Goal: Task Accomplishment & Management: Use online tool/utility

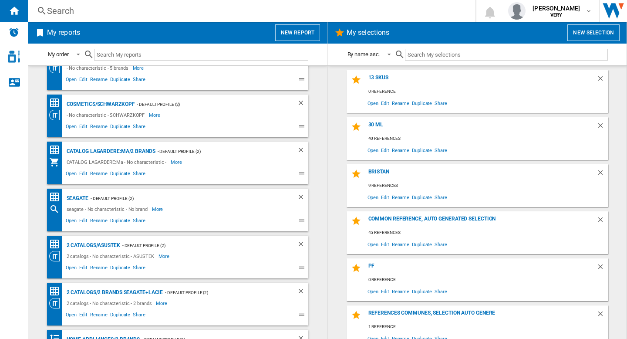
scroll to position [903, 0]
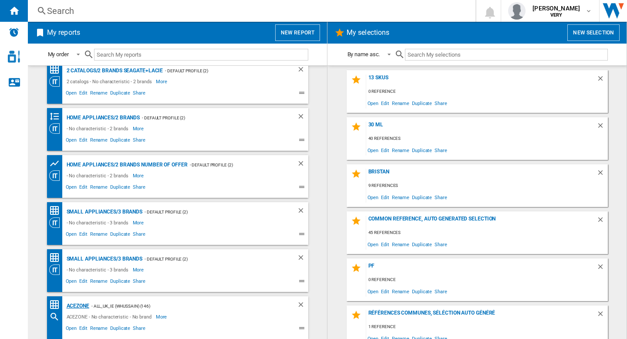
click at [77, 304] on div "ACEZONE" at bounding box center [76, 306] width 25 height 11
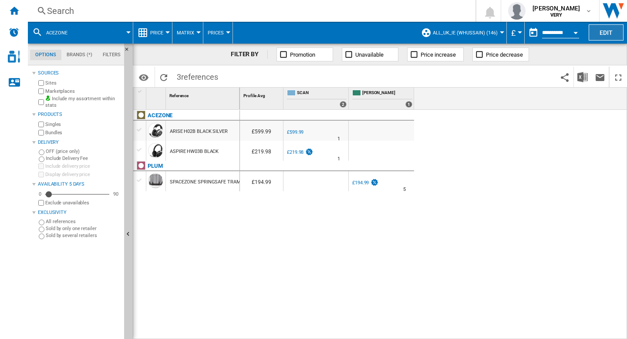
click at [603, 32] on button "Edit" at bounding box center [606, 32] width 35 height 16
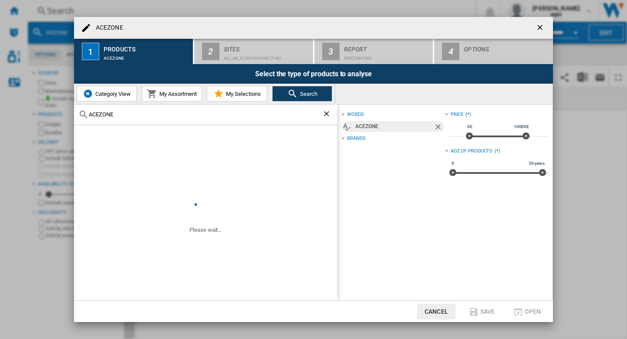
click at [541, 25] on ng-md-icon "getI18NText('BUTTONS.CLOSE_DIALOG')" at bounding box center [541, 28] width 10 height 10
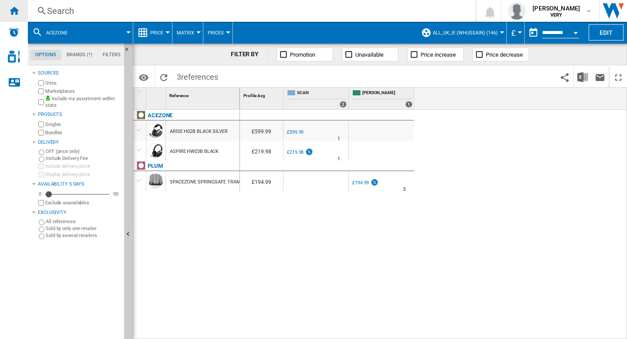
click at [13, 12] on ng-md-icon "Home" at bounding box center [14, 10] width 10 height 10
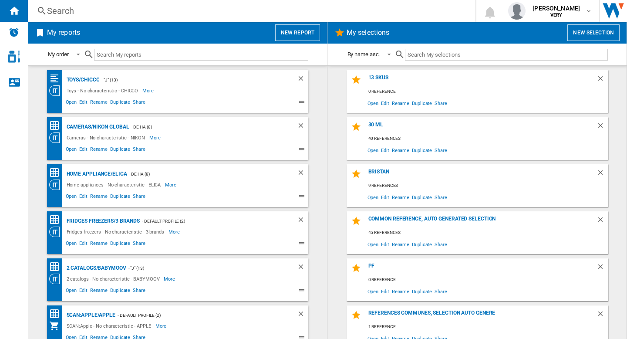
click at [301, 30] on button "New report" at bounding box center [297, 32] width 45 height 17
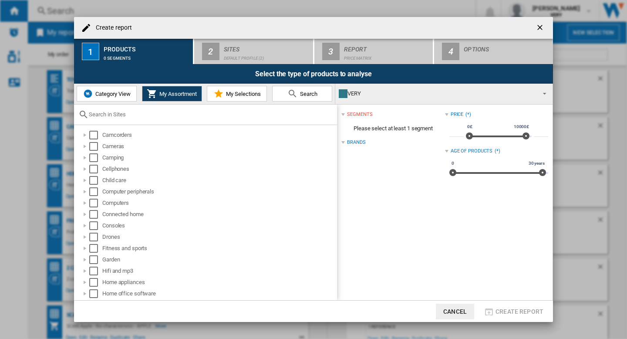
click at [109, 86] on button "Category View" at bounding box center [107, 94] width 60 height 16
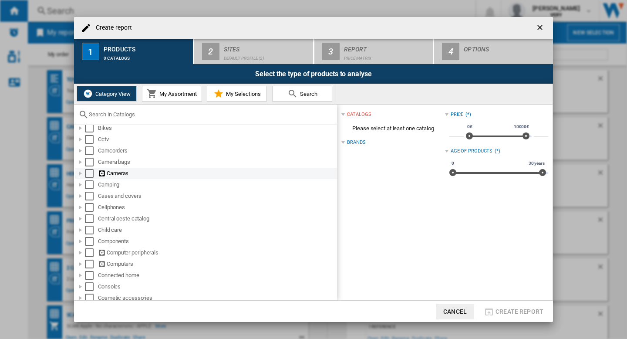
scroll to position [48, 0]
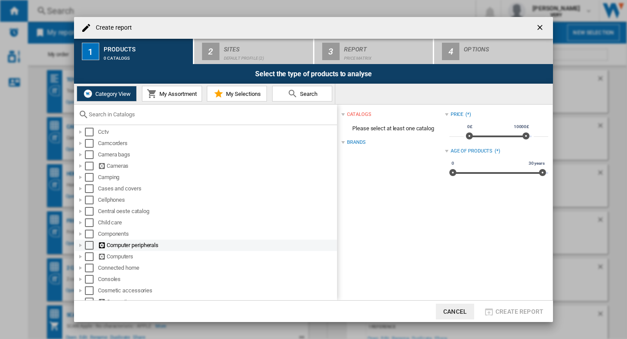
click at [92, 243] on div "Select" at bounding box center [89, 245] width 9 height 9
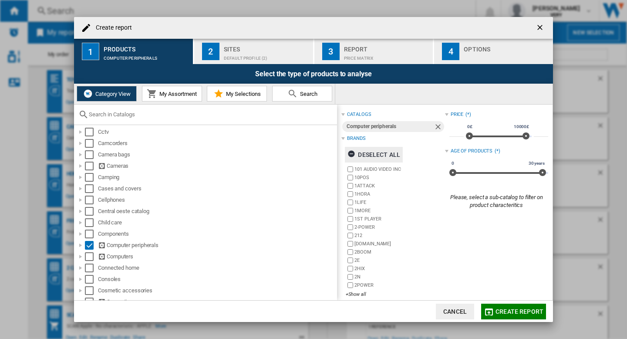
click at [374, 153] on div "Deselect all" at bounding box center [374, 155] width 53 height 16
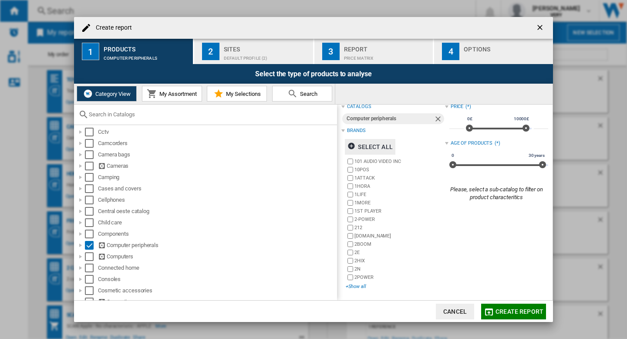
click at [356, 285] on div "+Show all" at bounding box center [395, 286] width 99 height 7
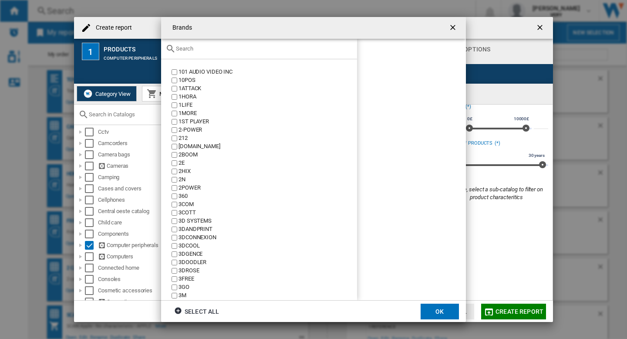
click at [196, 50] on input "text" at bounding box center [264, 48] width 177 height 7
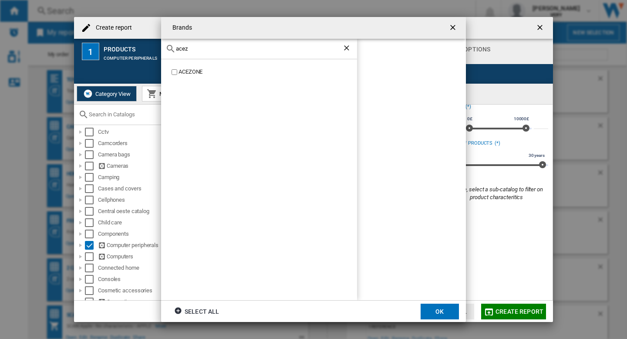
type input "acez"
click at [436, 306] on button "OK" at bounding box center [440, 312] width 38 height 16
click at [260, 54] on div "Default profile (2)" at bounding box center [267, 55] width 86 height 9
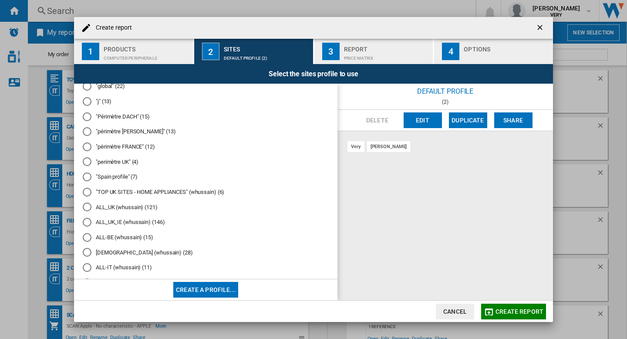
scroll to position [0, 0]
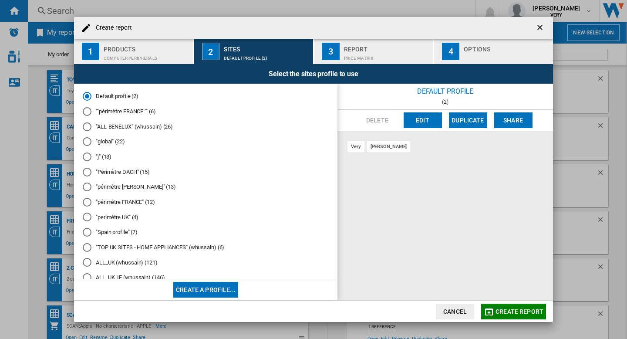
click at [418, 117] on button "Edit" at bounding box center [423, 120] width 38 height 16
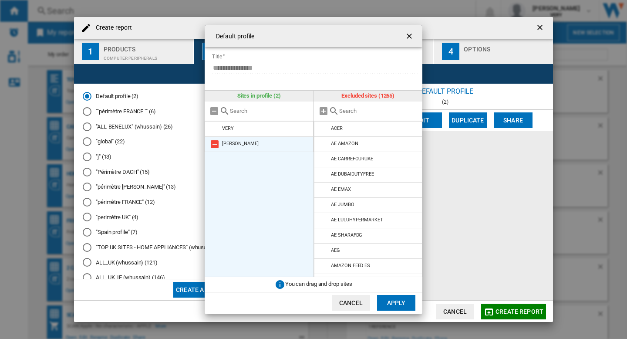
click at [217, 142] on md-icon at bounding box center [215, 144] width 10 height 10
click at [362, 111] on input "text" at bounding box center [378, 111] width 79 height 7
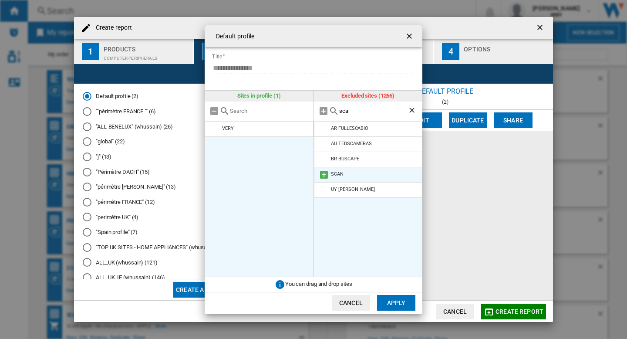
click at [325, 174] on md-icon at bounding box center [324, 174] width 10 height 10
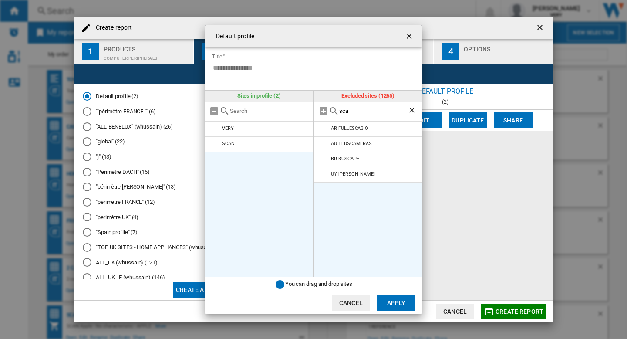
click at [368, 109] on input "sca" at bounding box center [373, 111] width 69 height 7
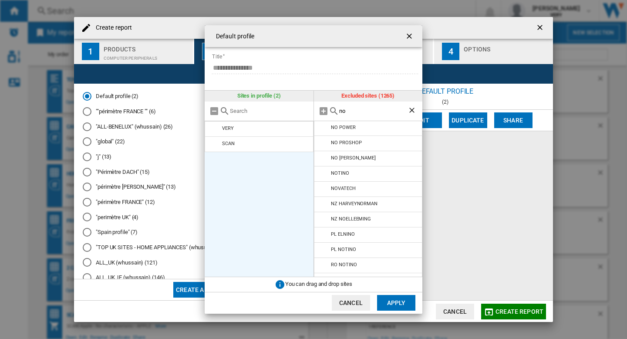
scroll to position [671, 0]
click at [325, 156] on md-icon at bounding box center [324, 159] width 10 height 10
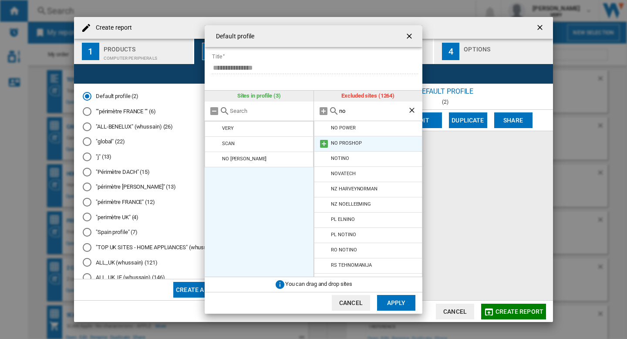
click at [323, 142] on md-icon at bounding box center [324, 144] width 10 height 10
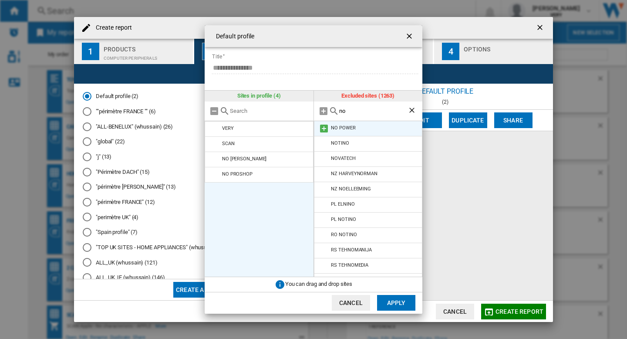
click at [322, 127] on md-icon at bounding box center [324, 128] width 10 height 10
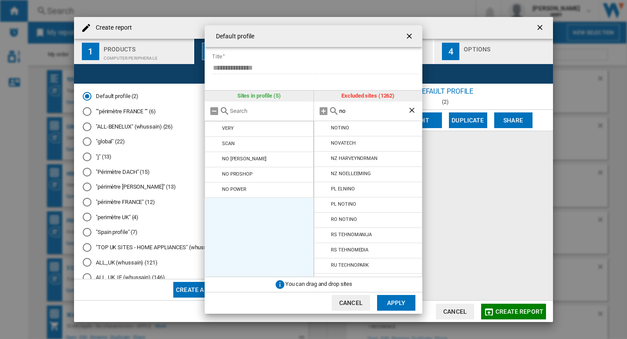
scroll to position [651, 0]
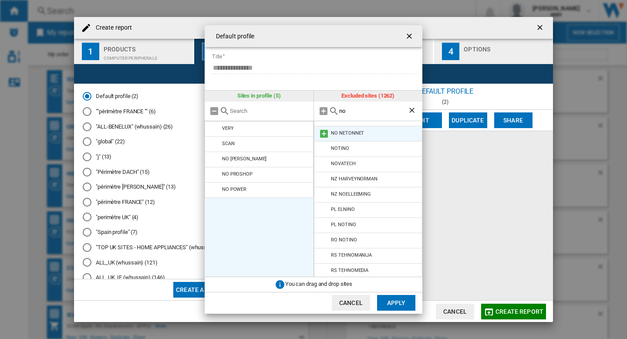
click at [322, 130] on md-icon at bounding box center [324, 133] width 10 height 10
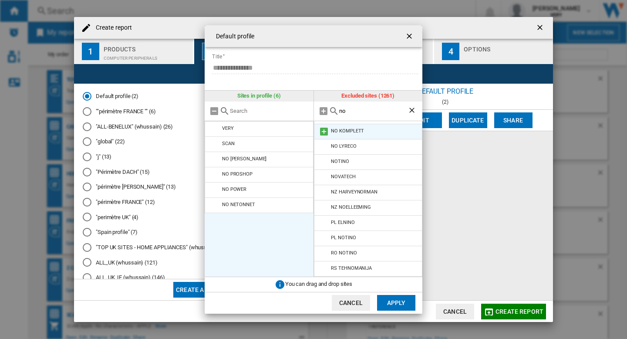
click at [322, 128] on md-icon at bounding box center [324, 131] width 10 height 10
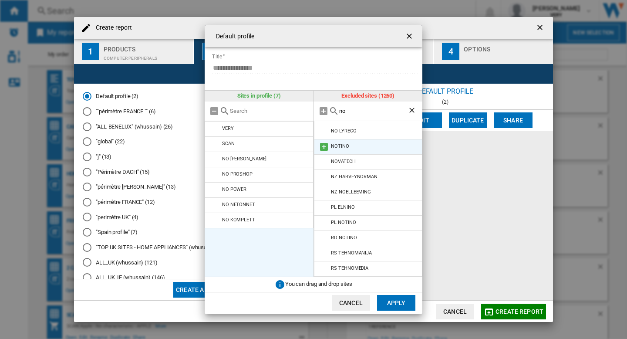
scroll to position [622, 0]
click at [324, 127] on md-icon at bounding box center [324, 131] width 10 height 10
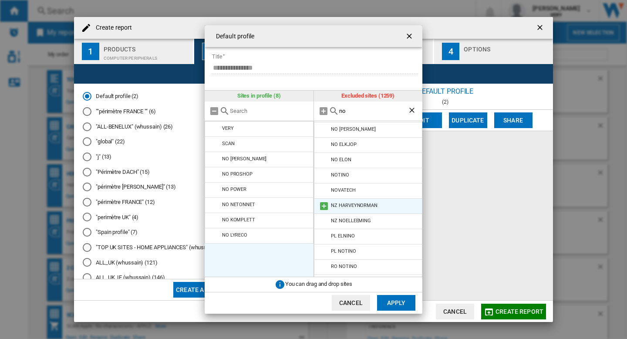
scroll to position [580, 0]
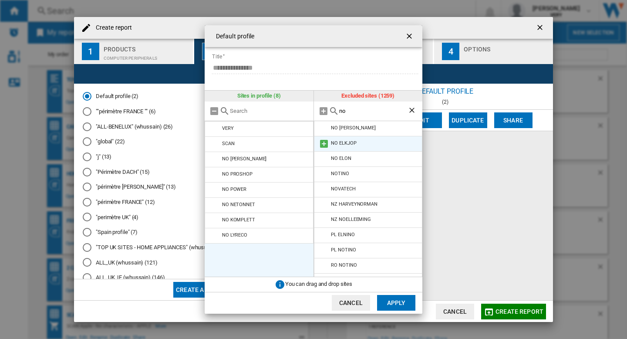
click at [325, 142] on md-icon at bounding box center [324, 144] width 10 height 10
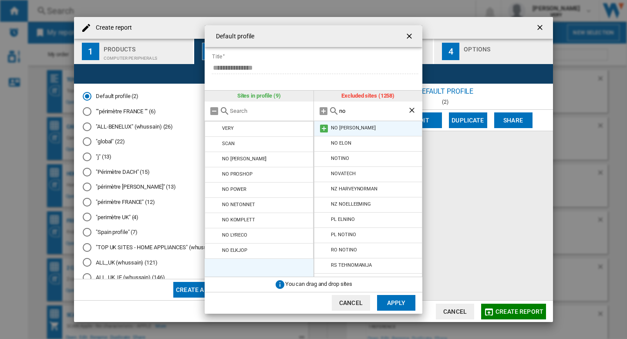
click at [324, 127] on md-icon at bounding box center [324, 128] width 10 height 10
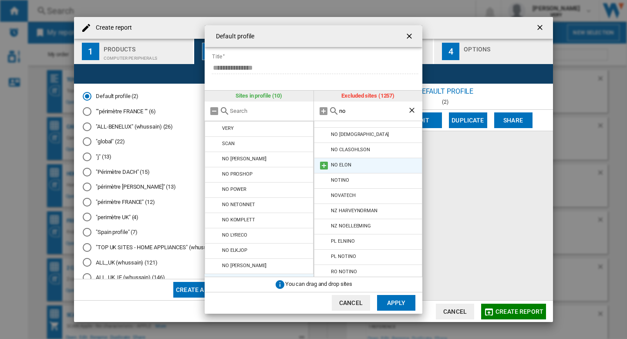
click at [323, 163] on md-icon at bounding box center [324, 165] width 10 height 10
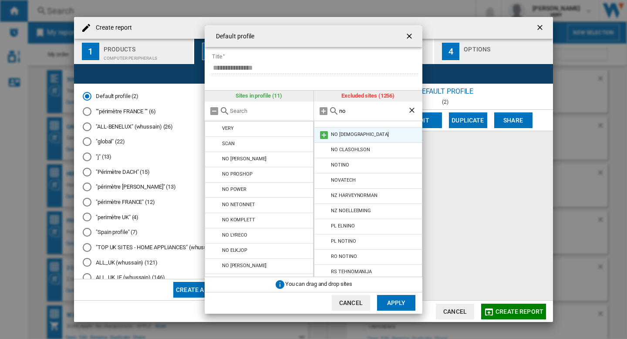
click at [323, 138] on md-icon at bounding box center [324, 135] width 10 height 10
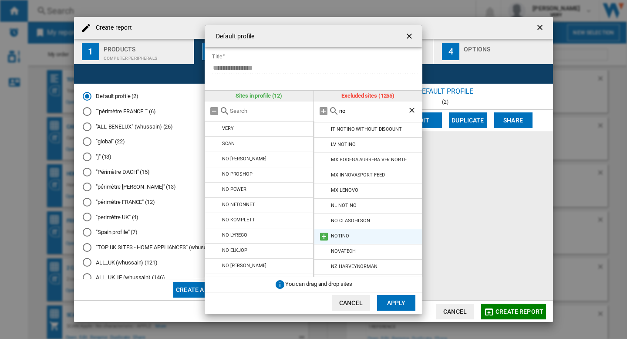
scroll to position [458, 0]
click at [324, 218] on md-icon at bounding box center [324, 220] width 10 height 10
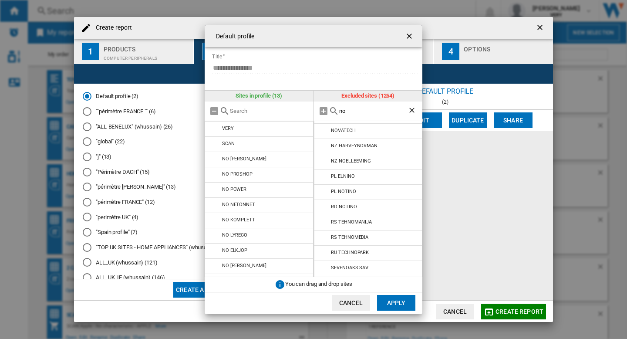
scroll to position [577, 0]
click at [366, 111] on input "no" at bounding box center [373, 111] width 69 height 7
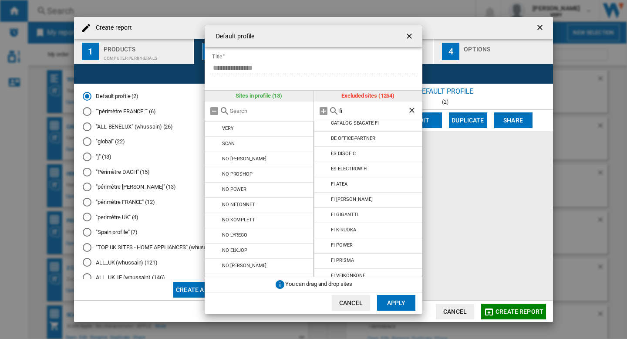
scroll to position [50, 0]
click at [323, 185] on md-icon at bounding box center [324, 186] width 10 height 10
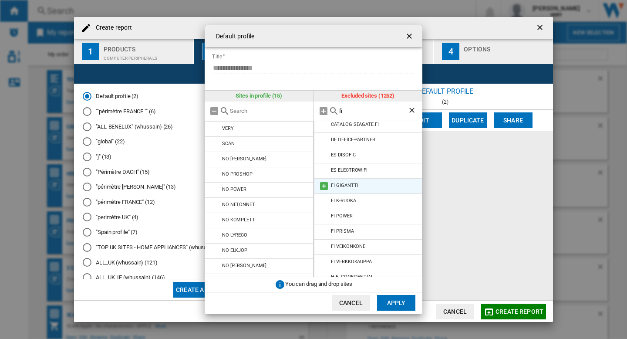
click at [323, 184] on md-icon at bounding box center [324, 186] width 10 height 10
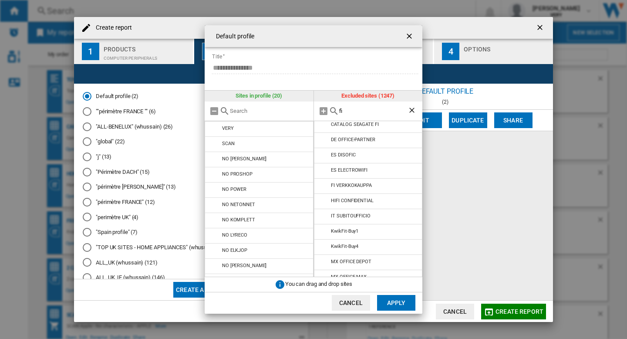
click at [323, 184] on md-icon at bounding box center [324, 186] width 10 height 10
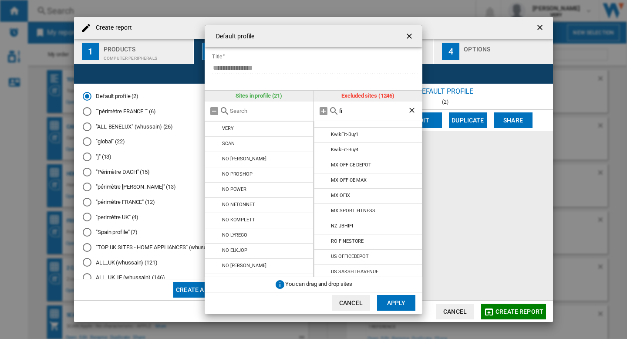
scroll to position [138, 0]
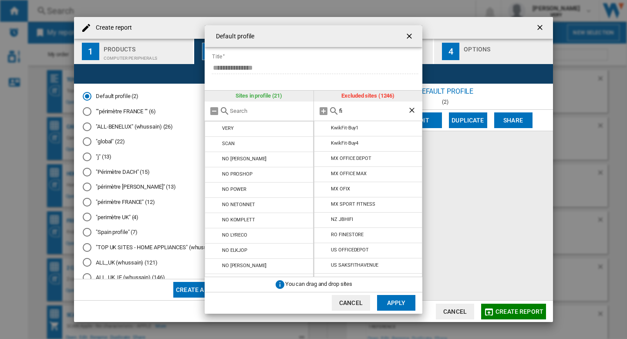
click at [362, 109] on input "fi" at bounding box center [373, 111] width 69 height 7
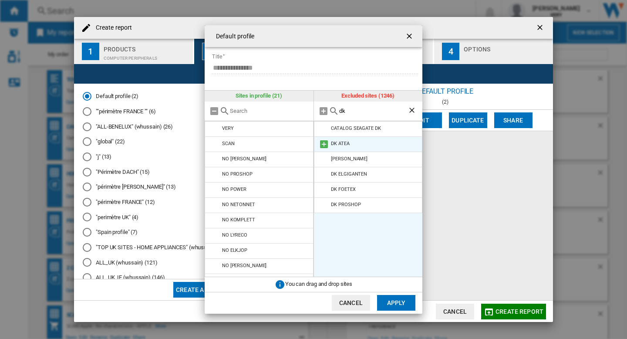
type input "dk"
click at [324, 142] on md-icon at bounding box center [324, 144] width 10 height 10
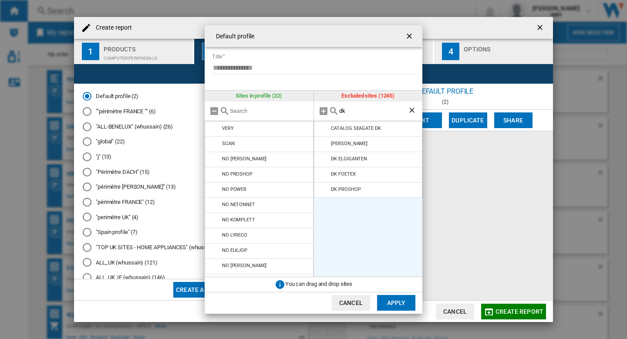
click at [324, 142] on md-icon at bounding box center [324, 144] width 10 height 10
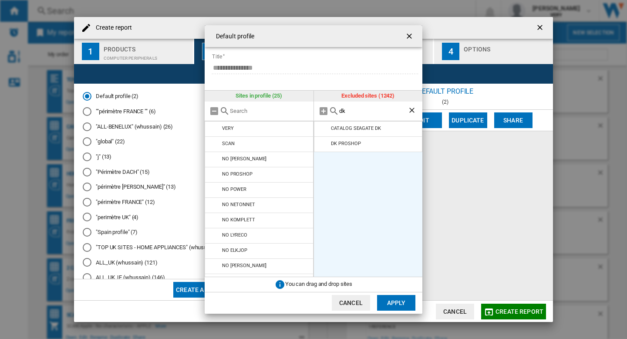
click at [324, 142] on md-icon at bounding box center [324, 144] width 10 height 10
click at [391, 308] on button "Apply" at bounding box center [396, 303] width 38 height 16
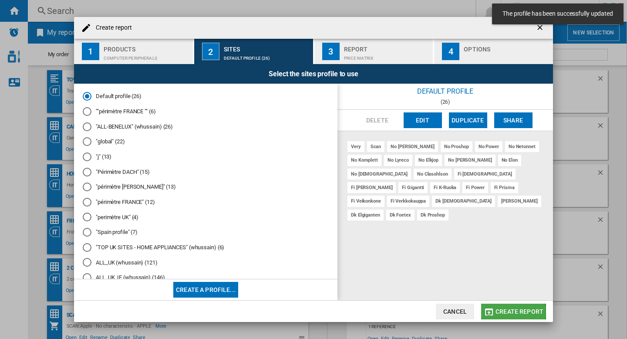
click at [500, 311] on span "Create report" at bounding box center [520, 311] width 48 height 7
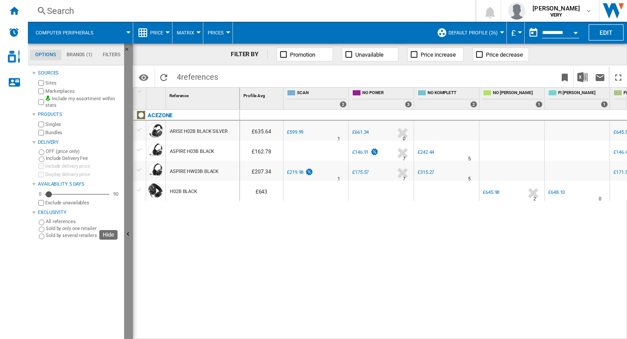
click at [126, 232] on ng-md-icon "Hide" at bounding box center [129, 235] width 10 height 10
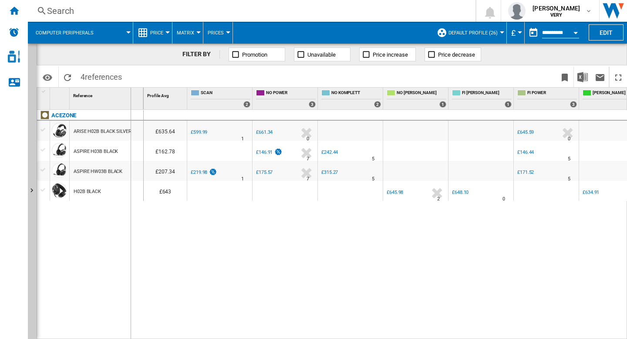
drag, startPoint x: 142, startPoint y: 101, endPoint x: 132, endPoint y: 101, distance: 10.5
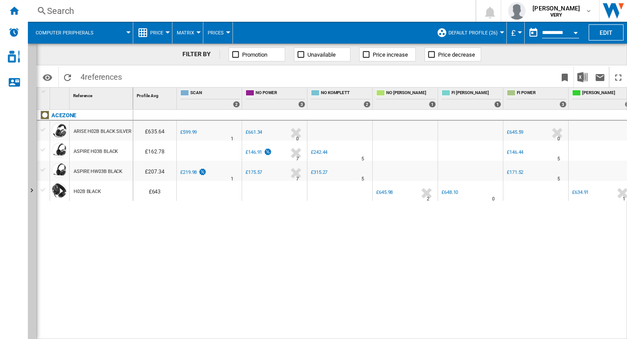
click at [176, 95] on div "Profile Avg 1" at bounding box center [155, 99] width 44 height 22
drag, startPoint x: 175, startPoint y: 95, endPoint x: 169, endPoint y: 95, distance: 6.1
click at [169, 95] on div "Profile Avg 1" at bounding box center [155, 99] width 44 height 22
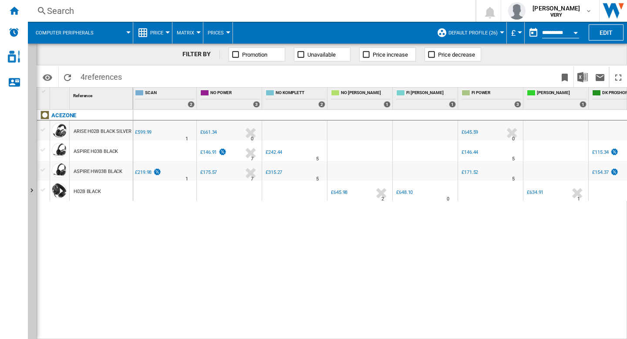
click at [521, 33] on div "Currency" at bounding box center [520, 32] width 4 height 2
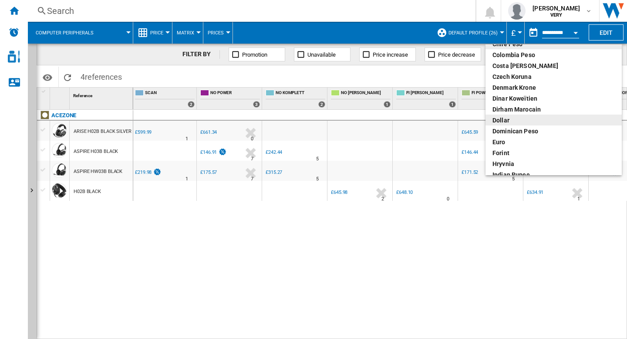
scroll to position [98, 0]
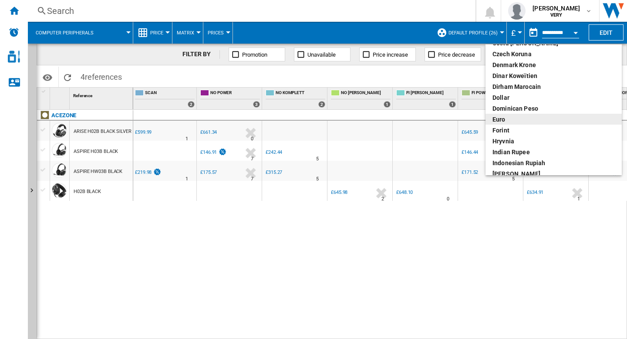
click at [512, 116] on div "euro" at bounding box center [554, 119] width 122 height 9
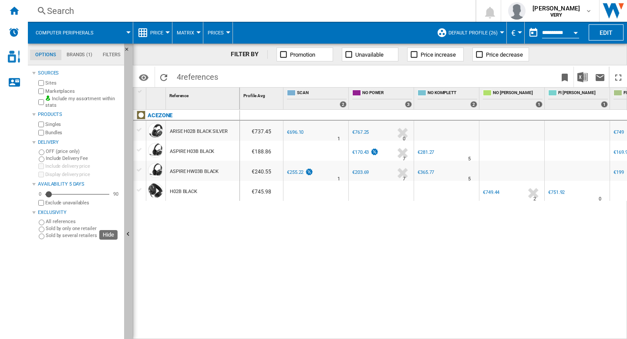
click at [128, 234] on ng-md-icon "Hide" at bounding box center [129, 235] width 10 height 10
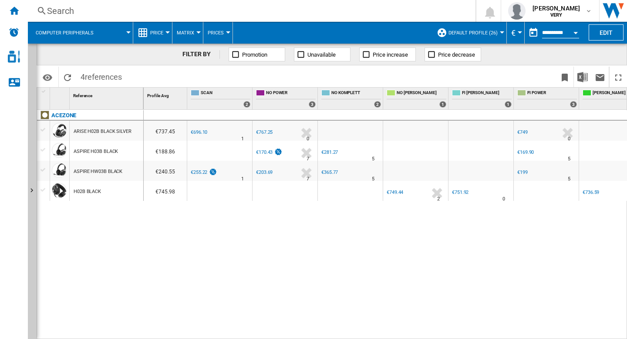
click at [186, 99] on div at bounding box center [186, 99] width 2 height 22
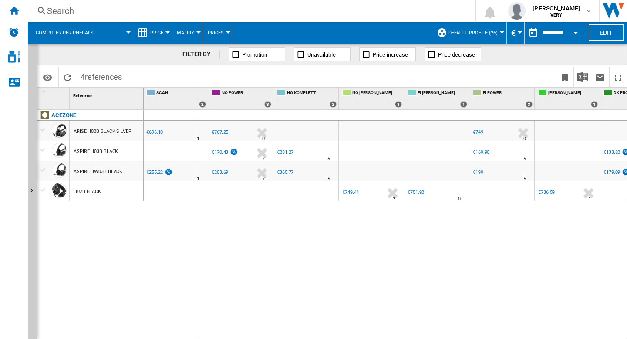
drag, startPoint x: 208, startPoint y: 93, endPoint x: 196, endPoint y: 95, distance: 12.8
click at [196, 95] on div "Profile Avg 1 SCAN 2 NO POWER 3 NO KOMPLETT 2 NO DUSTIN 1 FI DUSTIN 1 FI POWER …" at bounding box center [382, 99] width 566 height 22
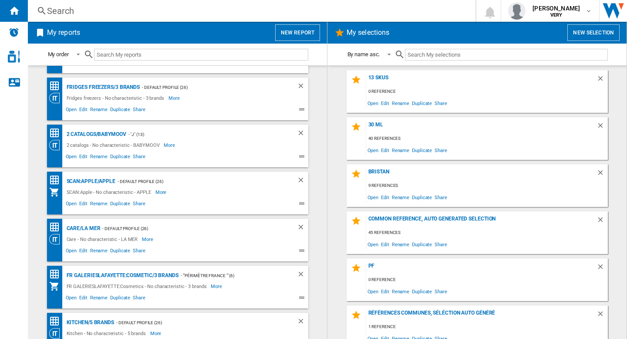
scroll to position [142, 0]
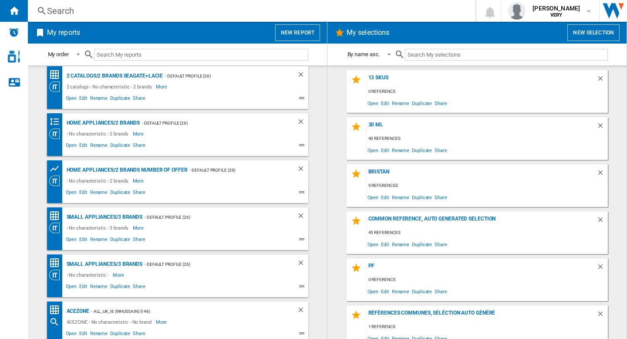
scroll to position [903, 0]
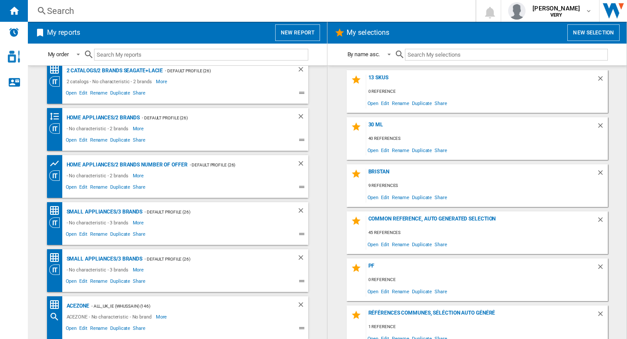
click at [303, 33] on button "New report" at bounding box center [297, 32] width 45 height 17
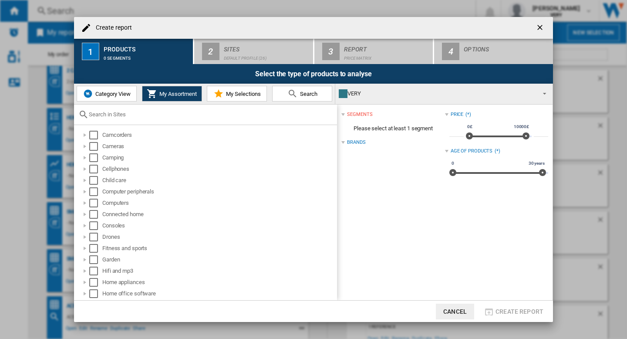
click at [106, 95] on span "Category View" at bounding box center [111, 94] width 37 height 7
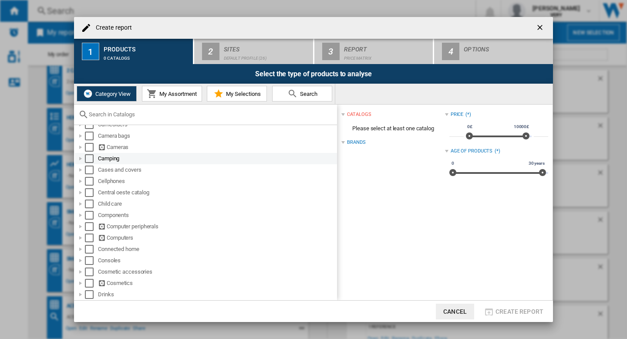
scroll to position [67, 0]
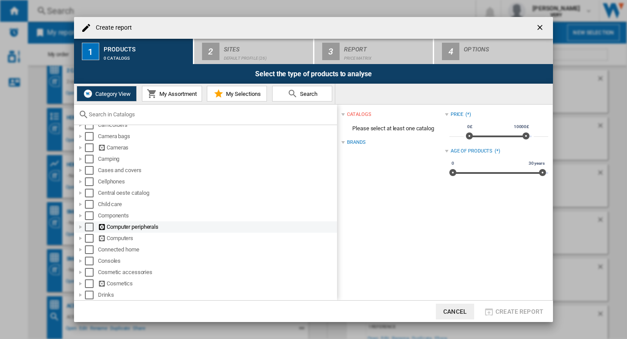
click at [87, 226] on div "Select" at bounding box center [89, 227] width 9 height 9
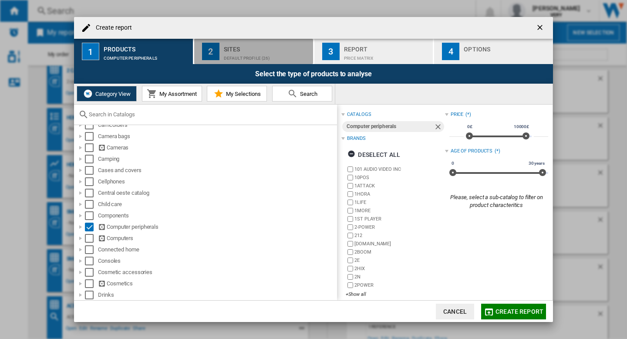
click at [272, 54] on div "Default profile (26)" at bounding box center [267, 55] width 86 height 9
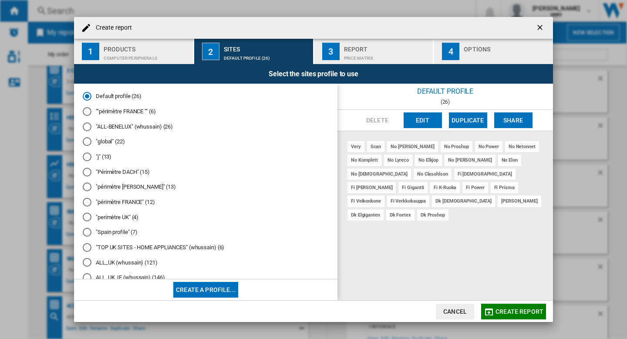
click at [518, 310] on span "Create report" at bounding box center [520, 311] width 48 height 7
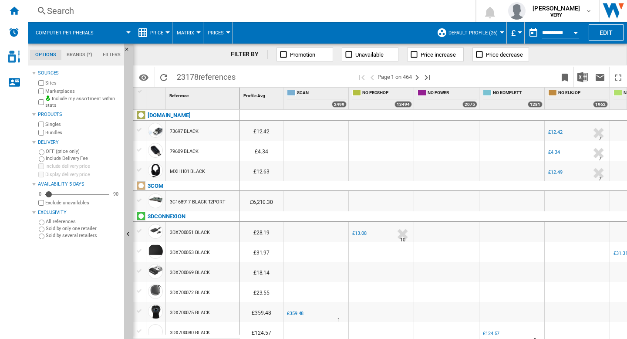
click at [72, 48] on md-tabs-canvas "Options Brands (*) Filters Options Brands (*) Filters" at bounding box center [80, 55] width 105 height 22
click at [81, 57] on md-tab-item "Brands (*)" at bounding box center [79, 55] width 36 height 10
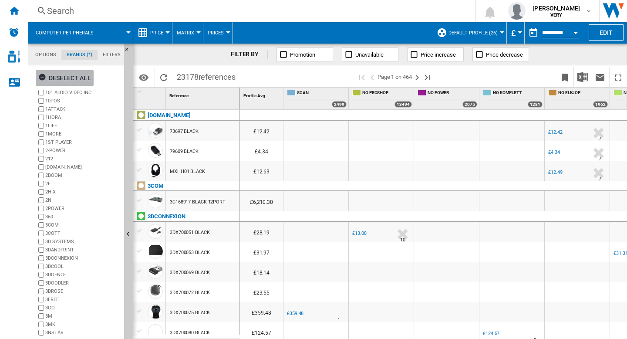
click at [71, 73] on div "Deselect all" at bounding box center [64, 78] width 53 height 16
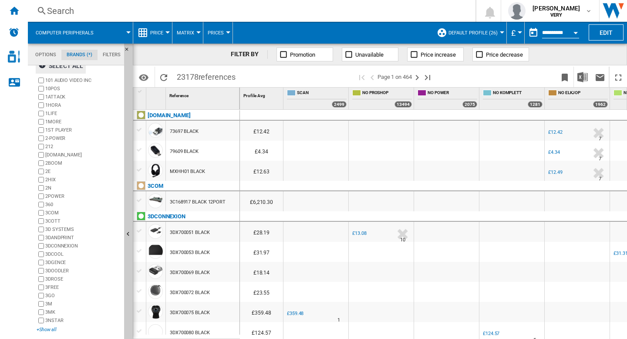
click at [47, 331] on div "+Show all" at bounding box center [79, 329] width 84 height 7
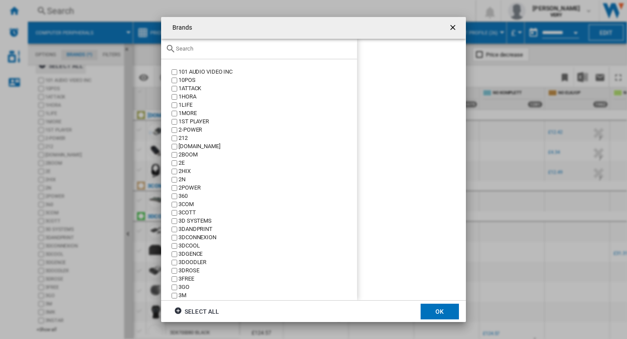
click at [205, 49] on input "text" at bounding box center [264, 48] width 177 height 7
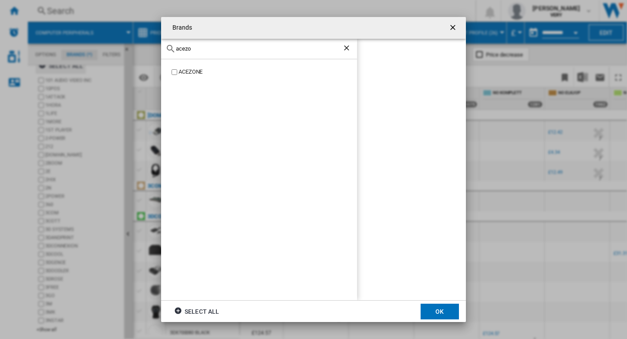
type input "acezo"
drag, startPoint x: 424, startPoint y: 310, endPoint x: 159, endPoint y: 307, distance: 265.3
click at [424, 310] on button "OK" at bounding box center [440, 312] width 38 height 16
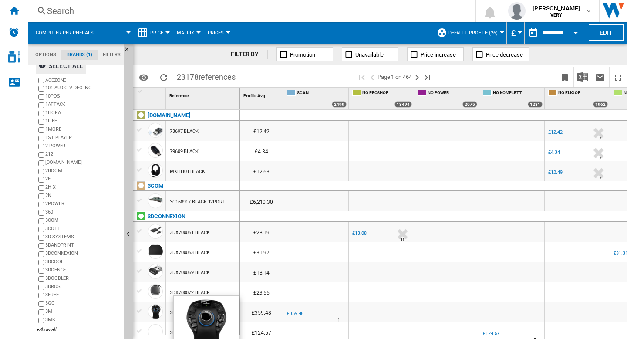
scroll to position [0, 0]
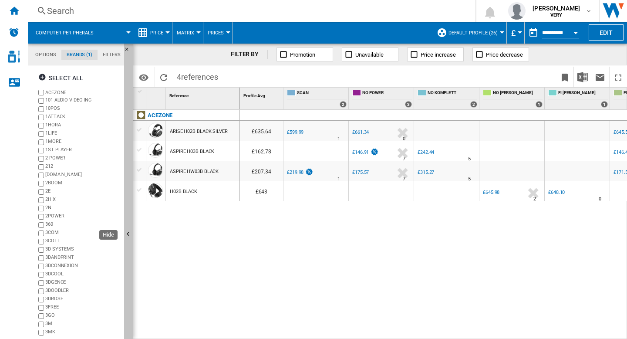
click at [128, 234] on ng-md-icon "Hide" at bounding box center [129, 235] width 10 height 10
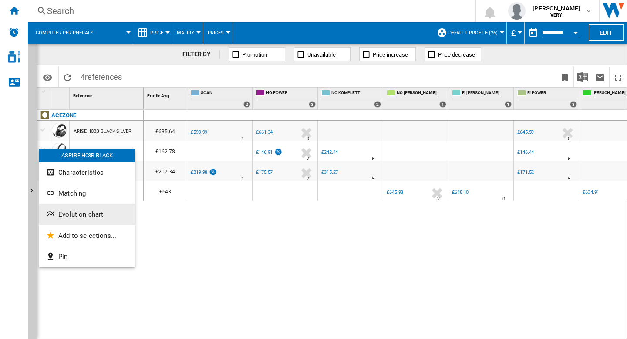
click at [65, 216] on span "Evolution chart" at bounding box center [80, 214] width 45 height 8
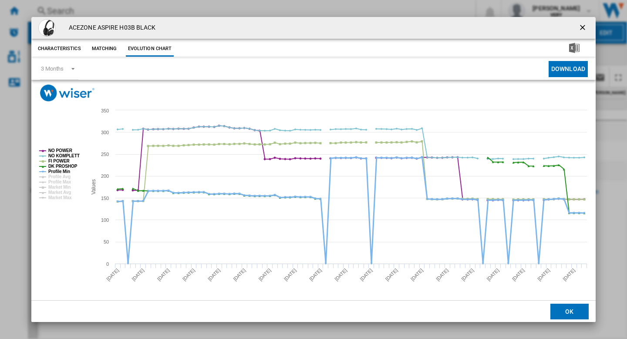
click at [68, 170] on tspan "Profile Min" at bounding box center [59, 171] width 22 height 5
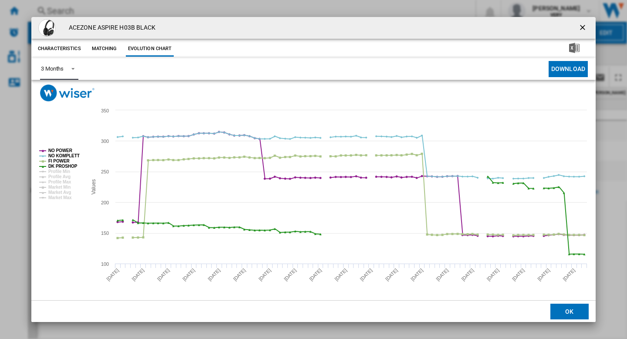
click at [63, 70] on div "3 Months" at bounding box center [52, 68] width 23 height 7
click at [63, 70] on body "In order to access Insight, please log out and log in again OK NEW Search Searc…" at bounding box center [313, 169] width 627 height 339
click at [56, 129] on md-backdrop at bounding box center [313, 169] width 627 height 339
click at [584, 24] on ng-md-icon "getI18NText('BUTTONS.CLOSE_DIALOG')" at bounding box center [583, 28] width 10 height 10
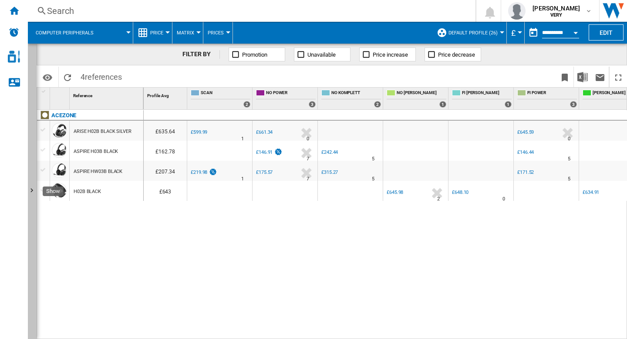
click at [33, 191] on ng-md-icon "Show" at bounding box center [33, 191] width 10 height 10
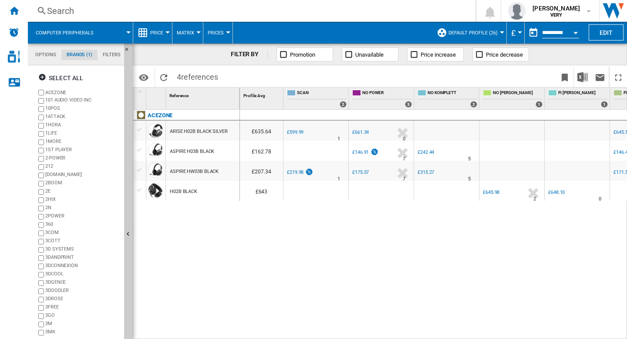
scroll to position [12, 0]
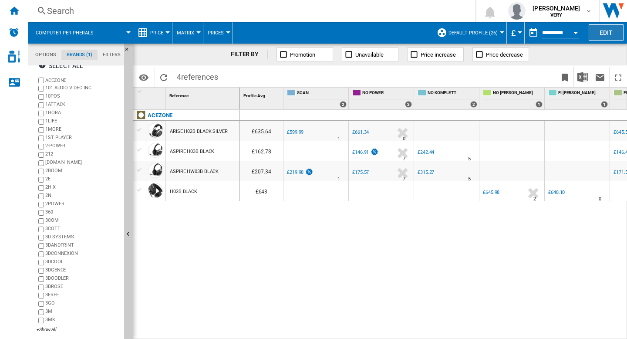
click at [611, 31] on button "Edit" at bounding box center [606, 32] width 35 height 16
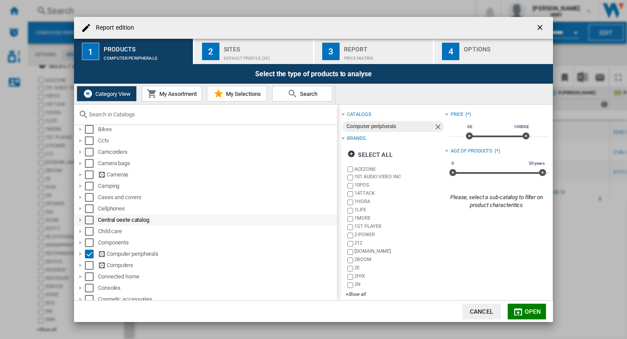
scroll to position [48, 0]
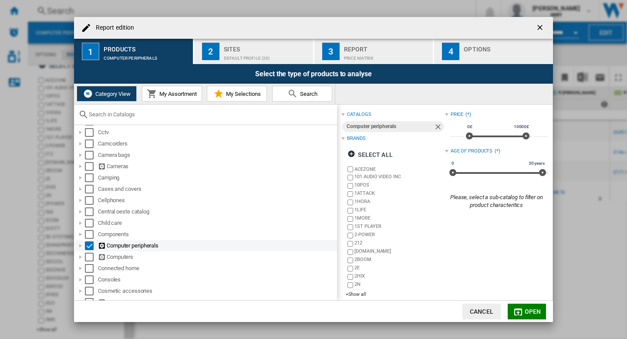
click at [83, 244] on div "Report edition ..." at bounding box center [80, 245] width 9 height 9
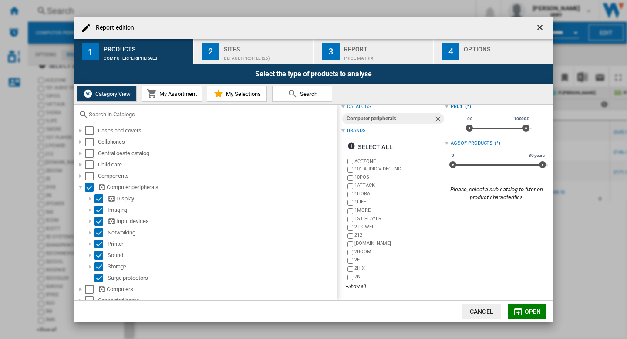
scroll to position [0, 0]
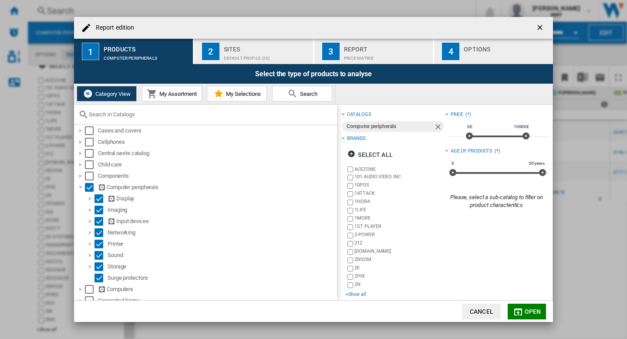
click at [356, 294] on div "+Show all" at bounding box center [395, 294] width 99 height 7
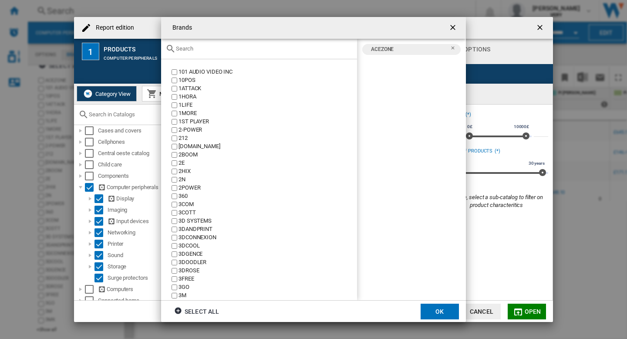
click at [189, 50] on input "Brands 101 ..." at bounding box center [264, 48] width 177 height 7
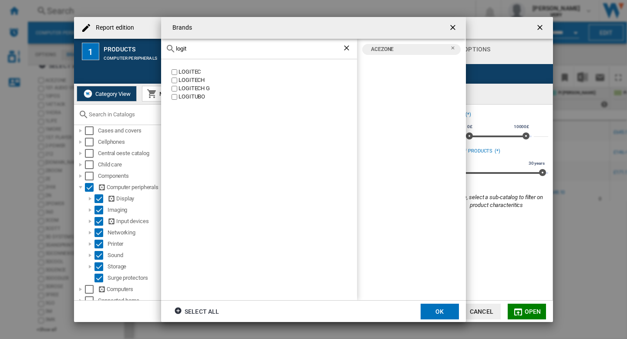
type input "logit"
click at [433, 308] on button "OK" at bounding box center [440, 312] width 38 height 16
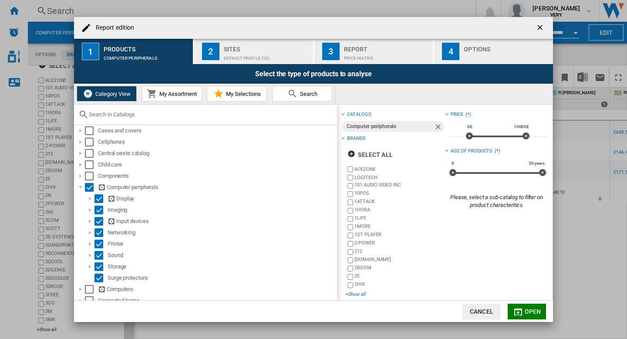
click at [358, 294] on div "+Show all" at bounding box center [395, 294] width 99 height 7
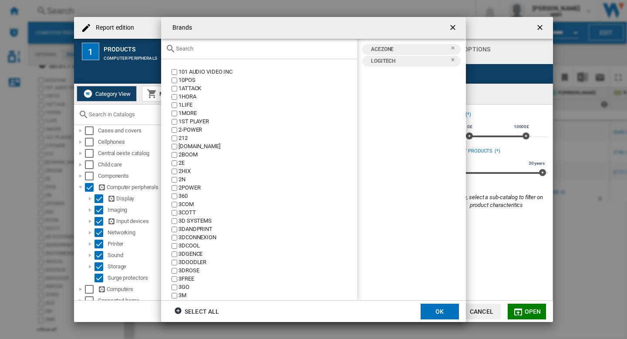
click at [196, 47] on input "Brands 101 ..." at bounding box center [264, 48] width 177 height 7
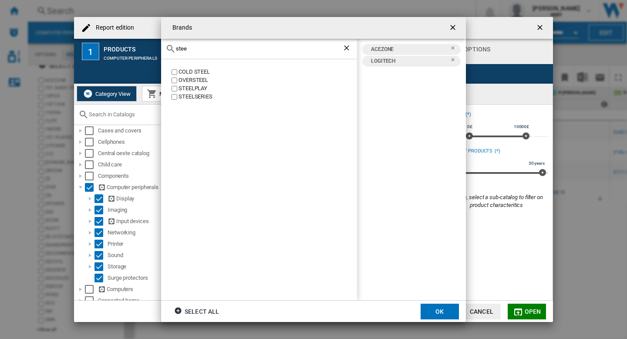
type input "stee"
click at [434, 313] on button "OK" at bounding box center [440, 312] width 38 height 16
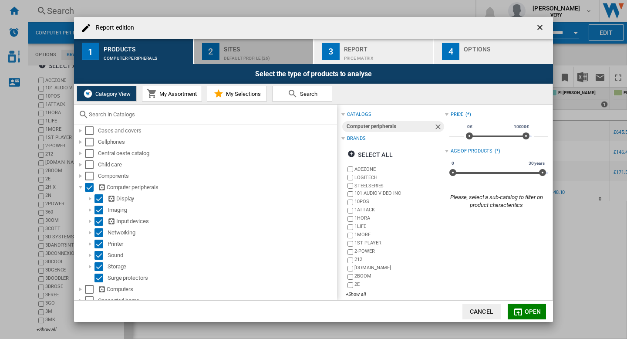
click at [276, 54] on div "Default profile (26)" at bounding box center [267, 55] width 86 height 9
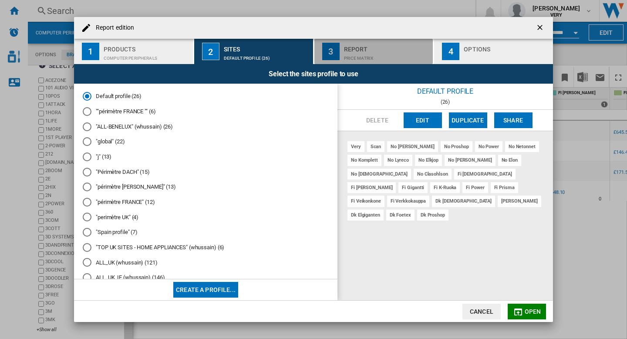
click at [375, 51] on div "Report" at bounding box center [387, 46] width 86 height 9
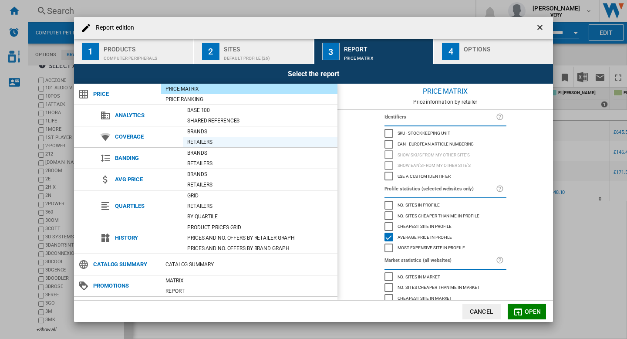
click at [191, 141] on div "Retailers" at bounding box center [260, 142] width 155 height 9
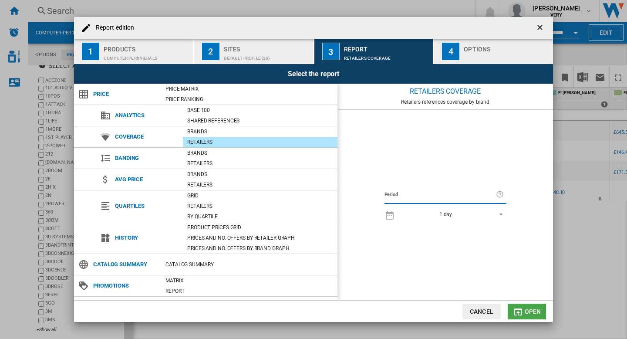
click at [536, 315] on button "Open" at bounding box center [527, 312] width 38 height 16
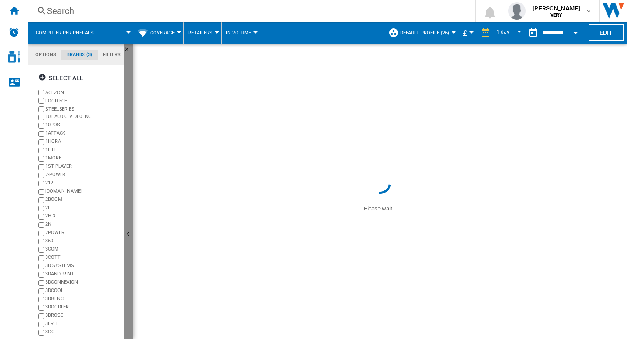
click at [131, 232] on ng-md-icon "Hide" at bounding box center [129, 235] width 10 height 10
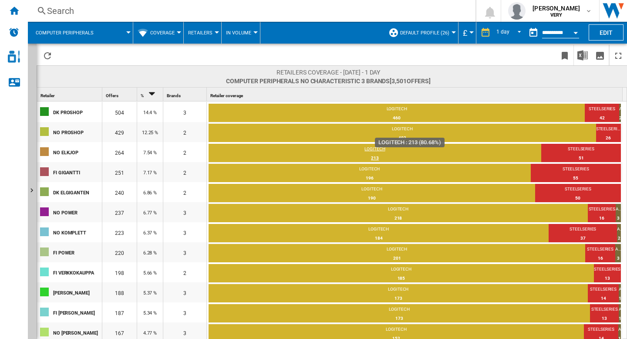
click at [398, 156] on div "213" at bounding box center [375, 158] width 333 height 9
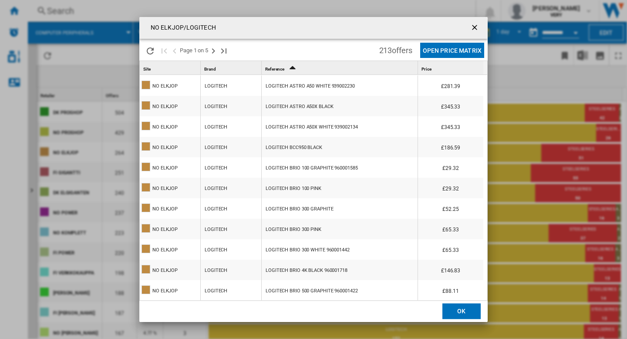
click at [476, 24] on ng-md-icon "getI18NText('BUTTONS.CLOSE_DIALOG')" at bounding box center [475, 28] width 10 height 10
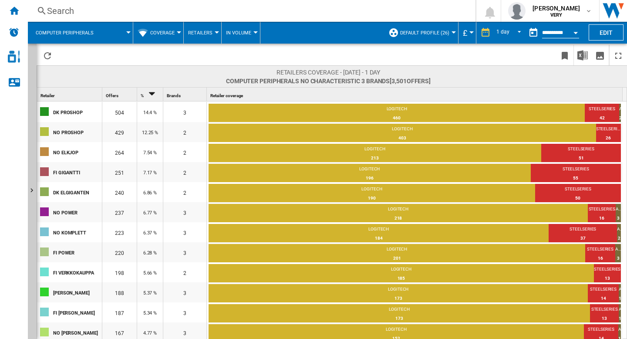
click at [149, 30] on div "Coverage" at bounding box center [158, 33] width 41 height 22
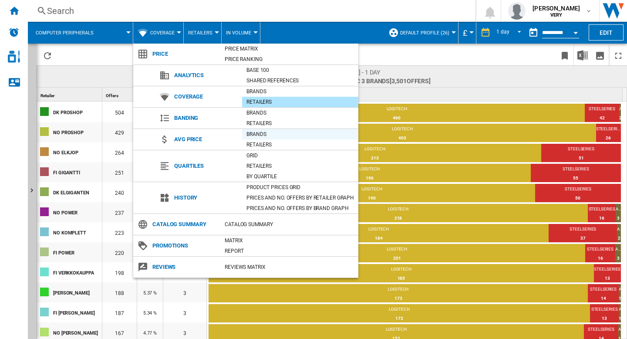
click at [261, 135] on div "Brands" at bounding box center [300, 134] width 116 height 9
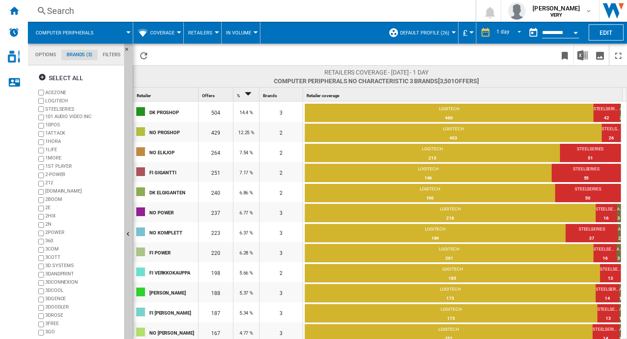
click at [169, 36] on button "Coverage" at bounding box center [164, 33] width 29 height 22
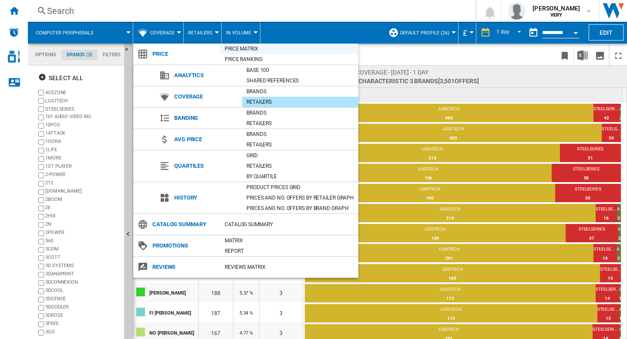
click at [230, 49] on div "Price Matrix" at bounding box center [289, 48] width 138 height 9
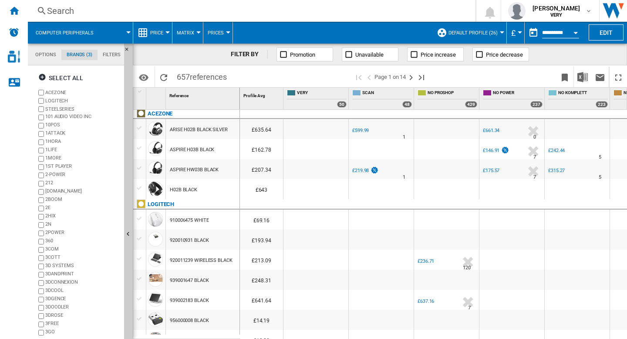
scroll to position [2, 0]
click at [139, 166] on div at bounding box center [139, 168] width 9 height 8
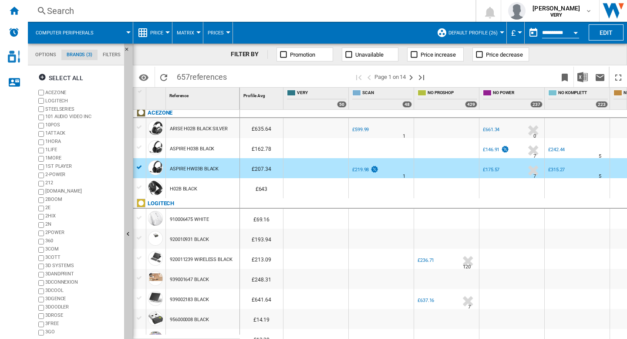
scroll to position [3, 0]
click at [139, 258] on div at bounding box center [139, 258] width 9 height 8
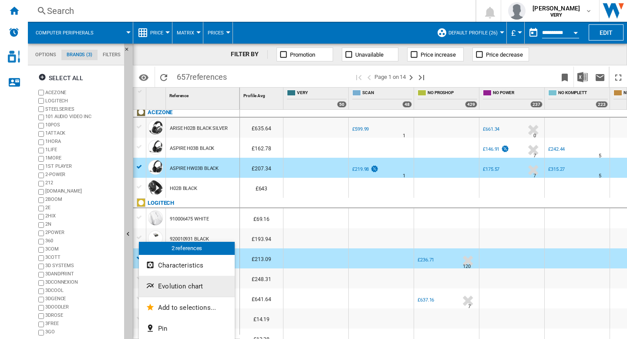
click at [175, 287] on span "Evolution chart" at bounding box center [180, 286] width 45 height 8
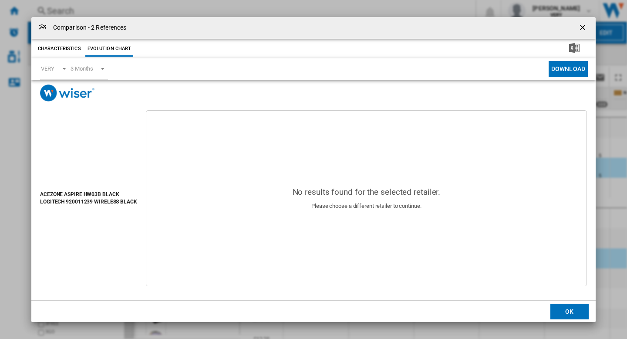
click at [584, 28] on ng-md-icon "getI18NText('BUTTONS.CLOSE_DIALOG')" at bounding box center [583, 28] width 10 height 10
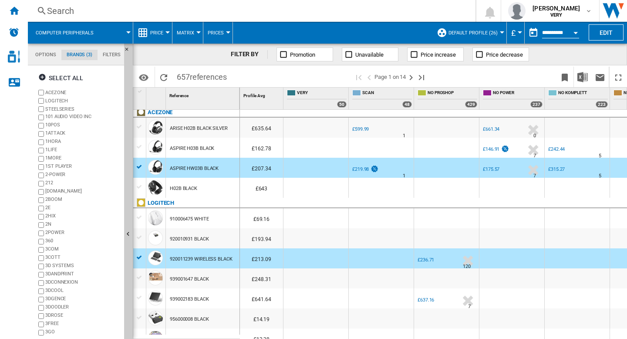
click at [138, 256] on div at bounding box center [139, 258] width 9 height 8
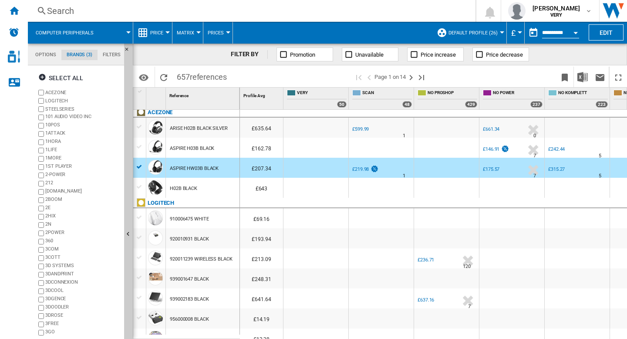
click at [159, 34] on span "Price" at bounding box center [156, 33] width 13 height 6
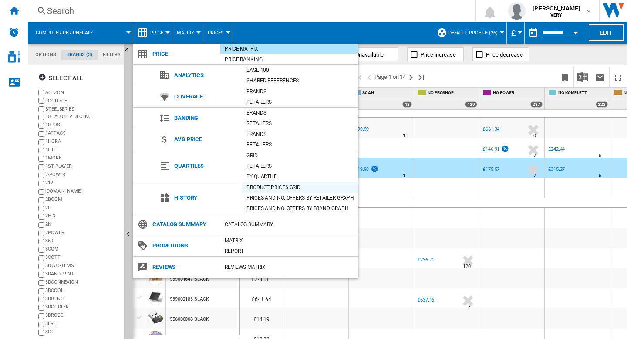
click at [273, 188] on div "Product prices grid" at bounding box center [300, 187] width 116 height 9
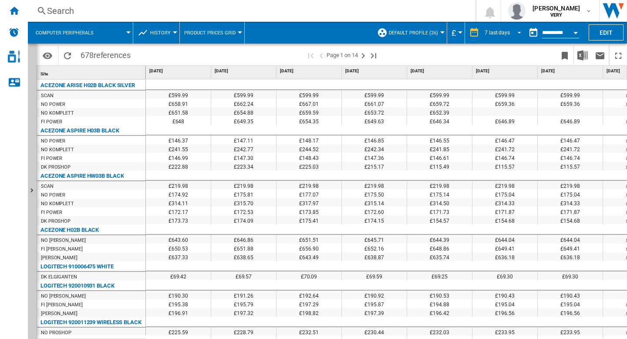
click at [494, 30] on div "7 last days" at bounding box center [497, 33] width 25 height 6
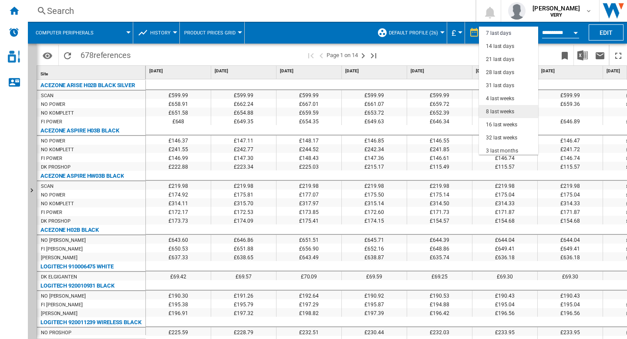
scroll to position [32, 0]
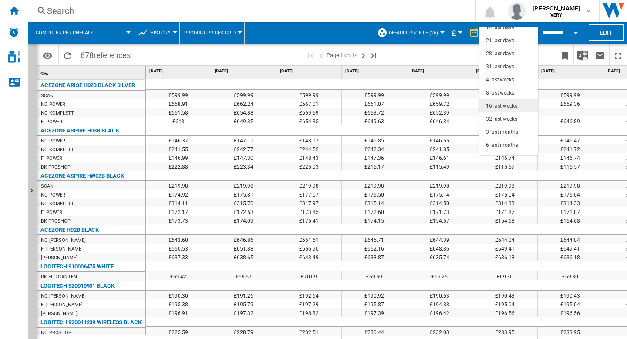
click at [508, 108] on div "16 last weeks" at bounding box center [501, 105] width 31 height 7
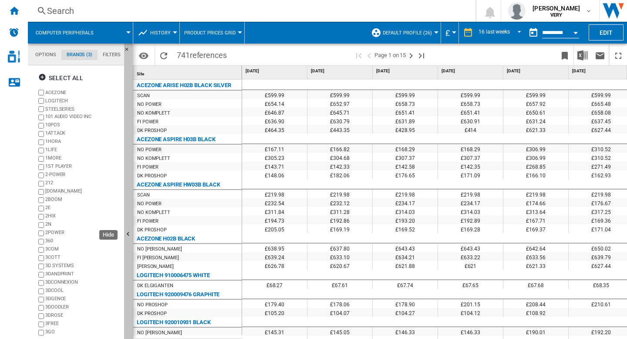
click at [130, 233] on ng-md-icon "Hide" at bounding box center [129, 235] width 10 height 10
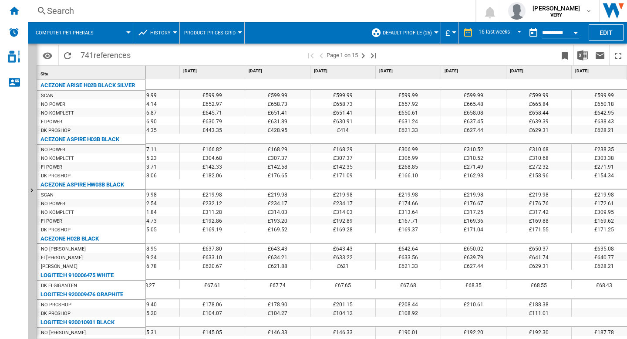
scroll to position [0, 44]
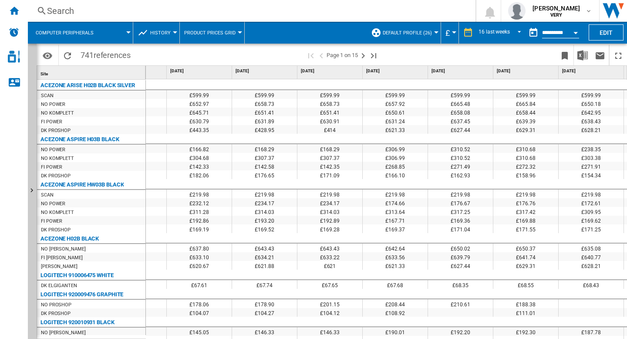
click at [155, 29] on button "History" at bounding box center [162, 33] width 25 height 22
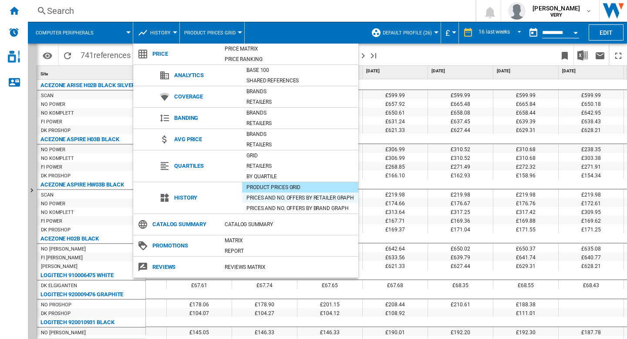
click at [306, 200] on div "Prices and No. offers by retailer graph" at bounding box center [300, 197] width 116 height 9
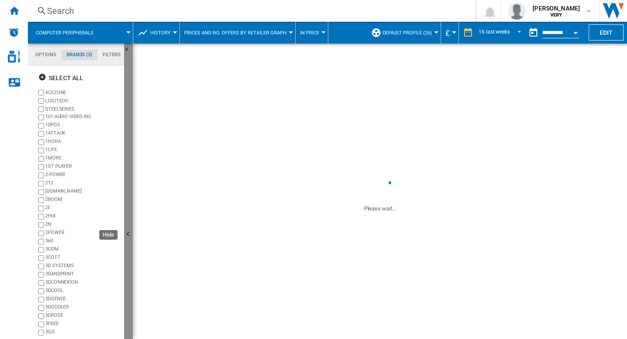
click at [129, 234] on ng-md-icon "Hide" at bounding box center [129, 235] width 10 height 10
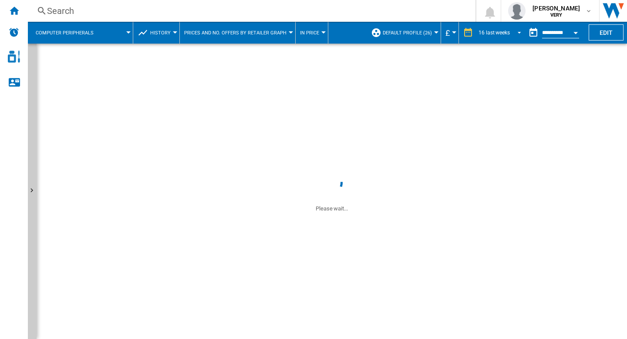
click at [490, 34] on span "16 last weeks" at bounding box center [494, 32] width 31 height 7
